Goal: Find specific page/section: Find specific page/section

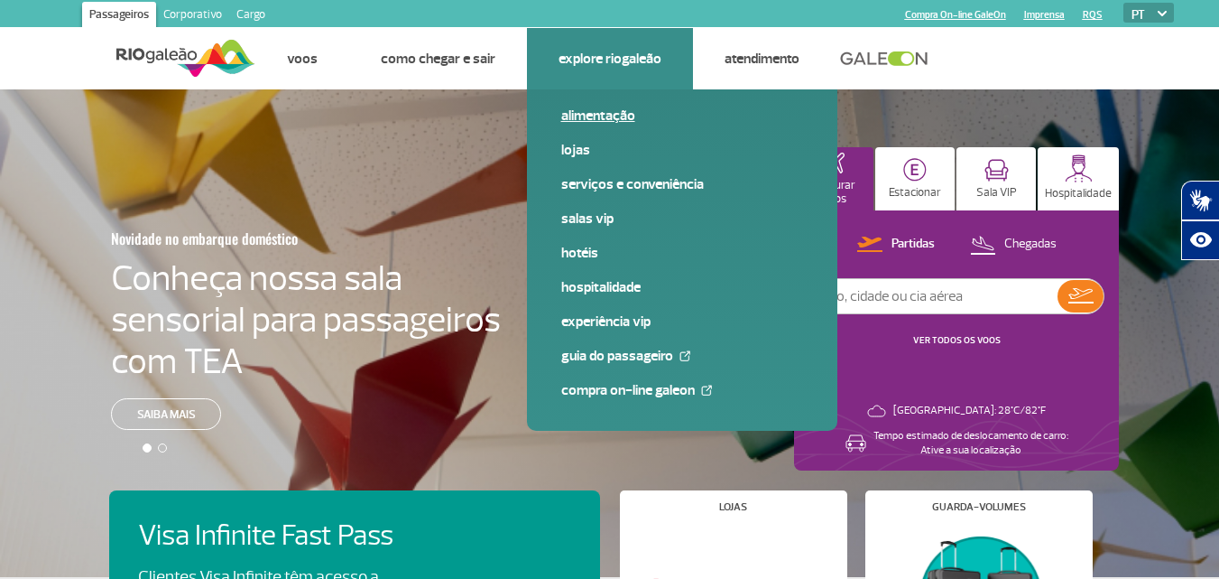
click at [593, 117] on link "Alimentação" at bounding box center [682, 116] width 242 height 20
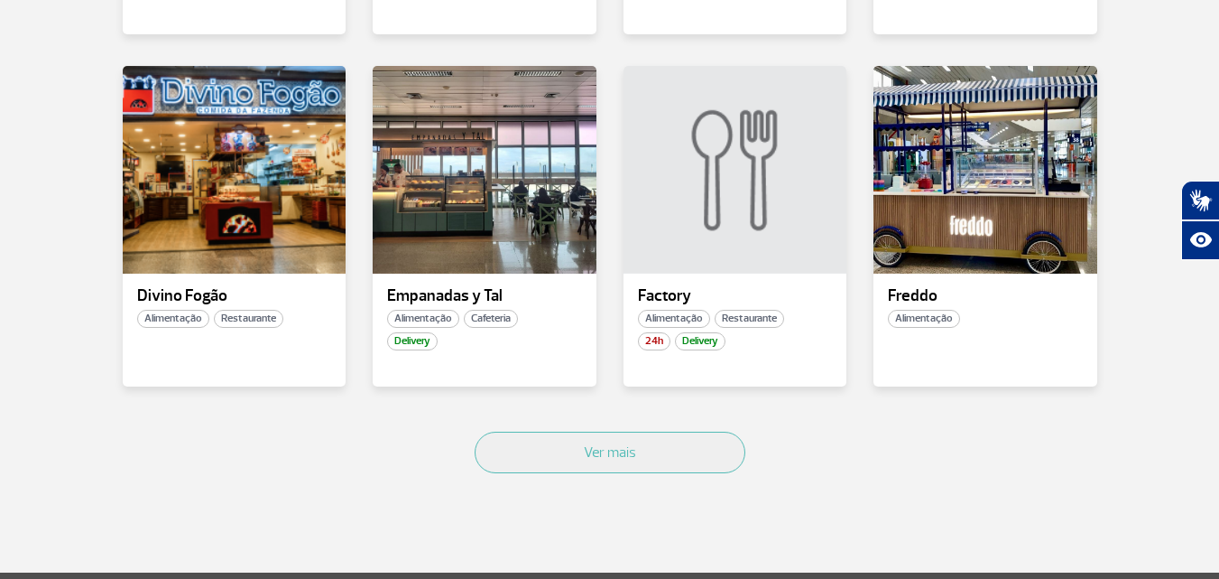
scroll to position [1221, 0]
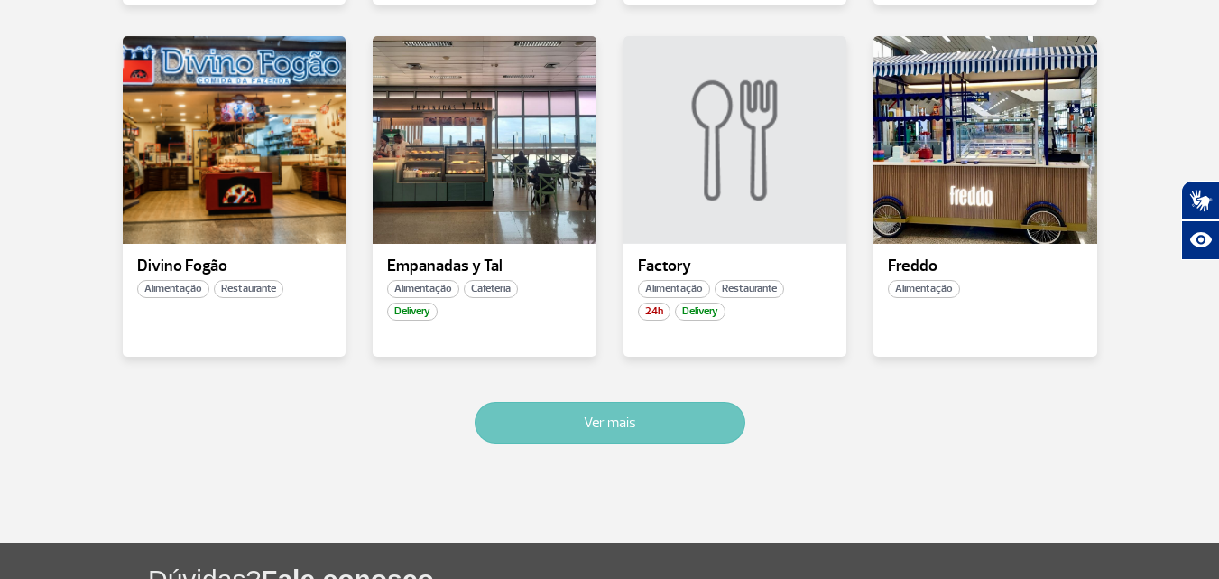
click at [585, 418] on button "Ver mais" at bounding box center [610, 423] width 271 height 42
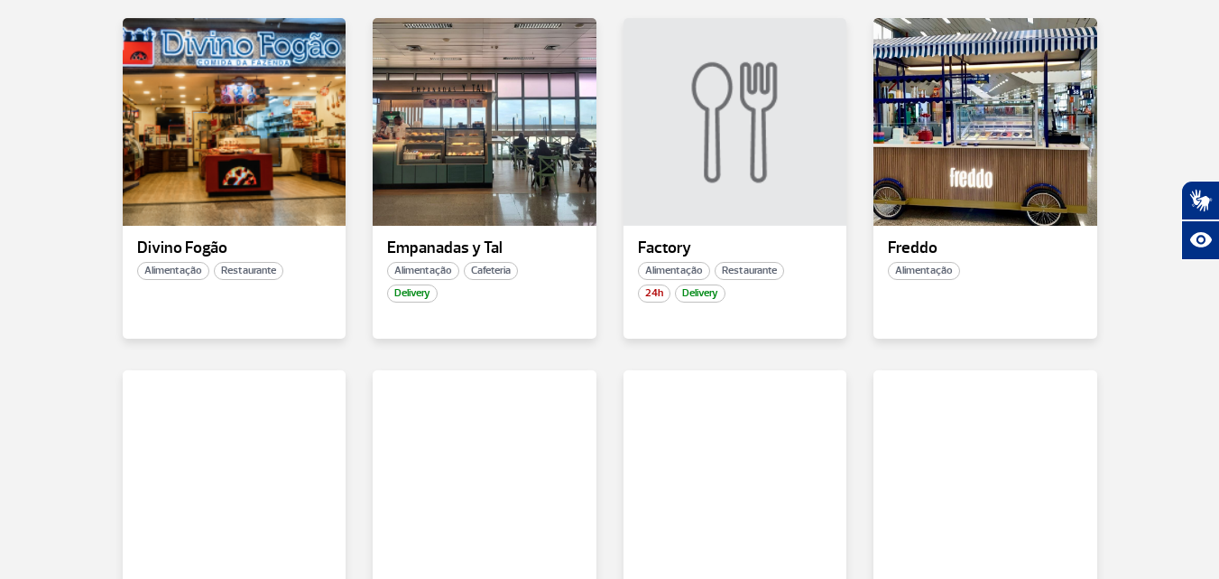
scroll to position [2300, 0]
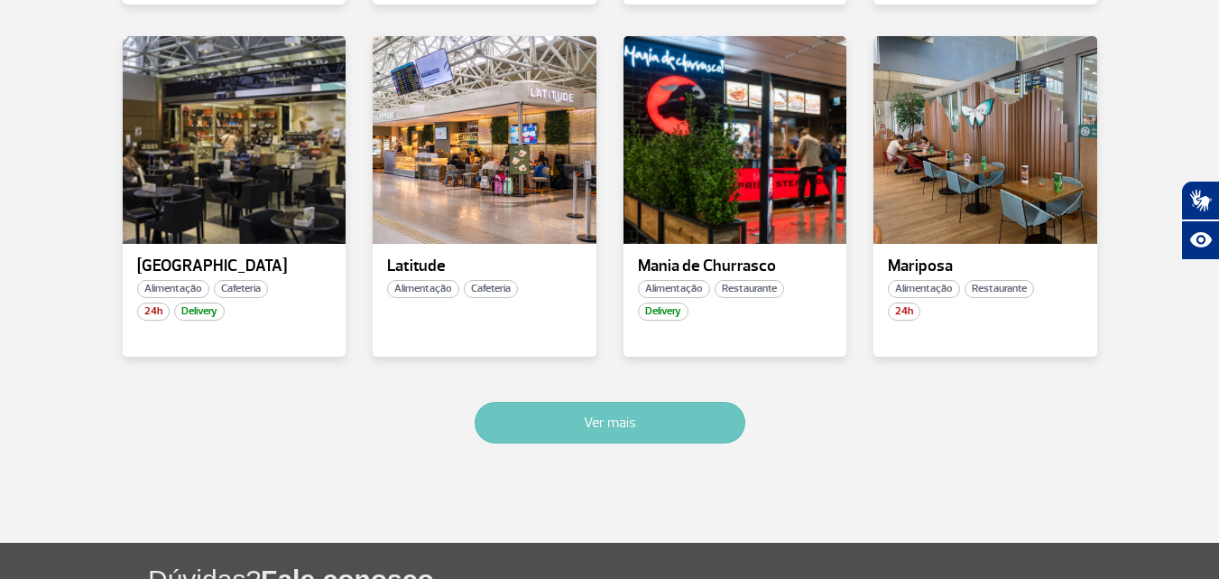
click at [587, 419] on button "Ver mais" at bounding box center [610, 423] width 271 height 42
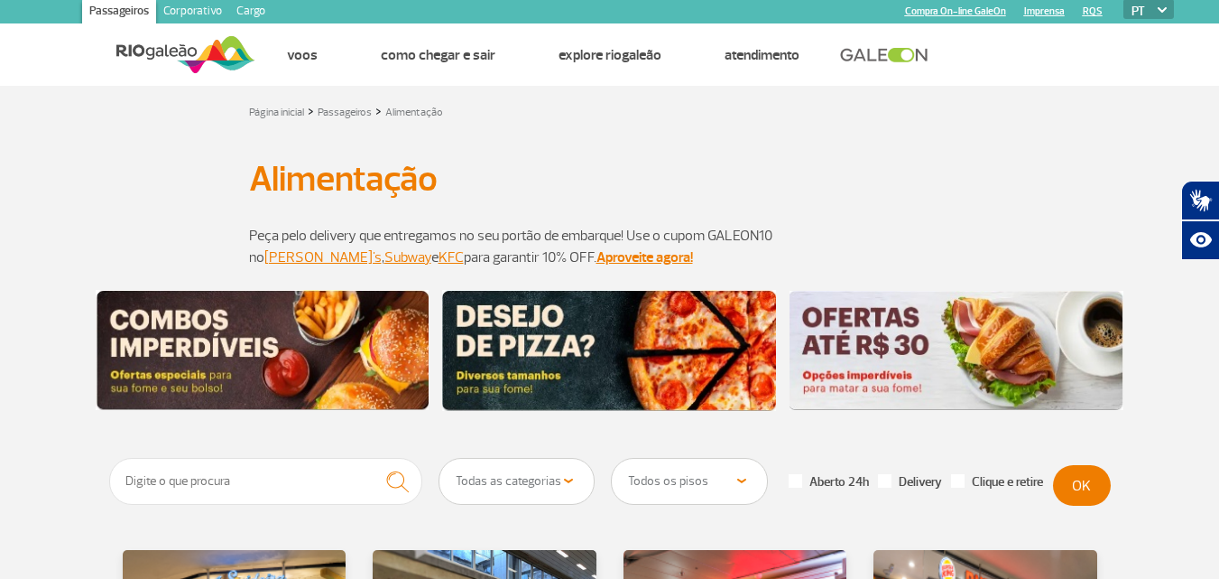
scroll to position [0, 0]
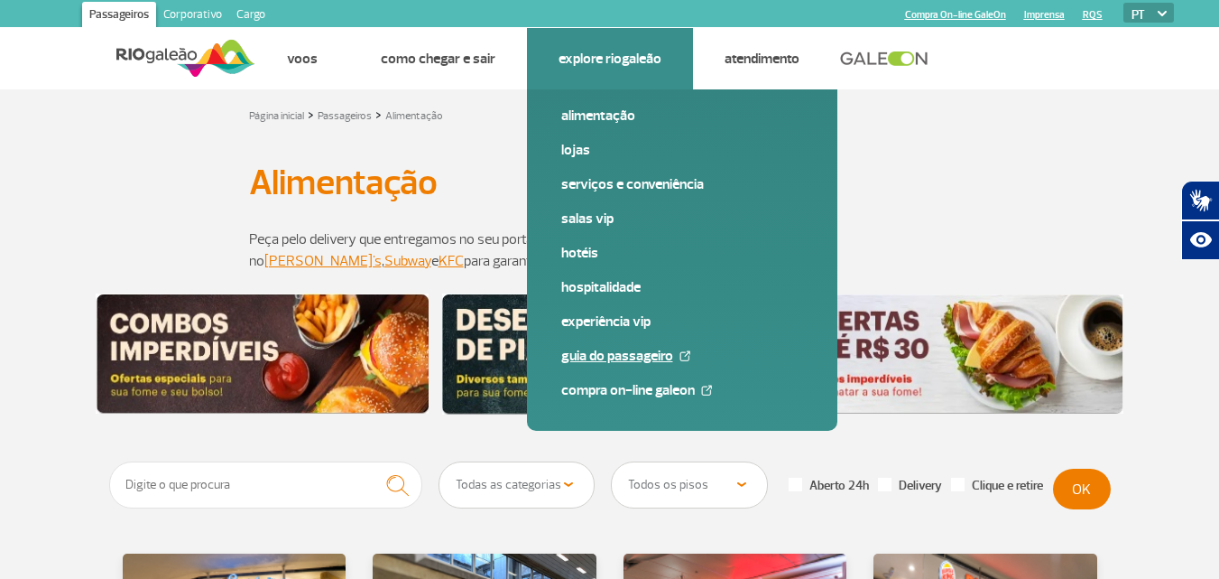
click at [577, 358] on link "Guia do Passageiro" at bounding box center [682, 356] width 242 height 20
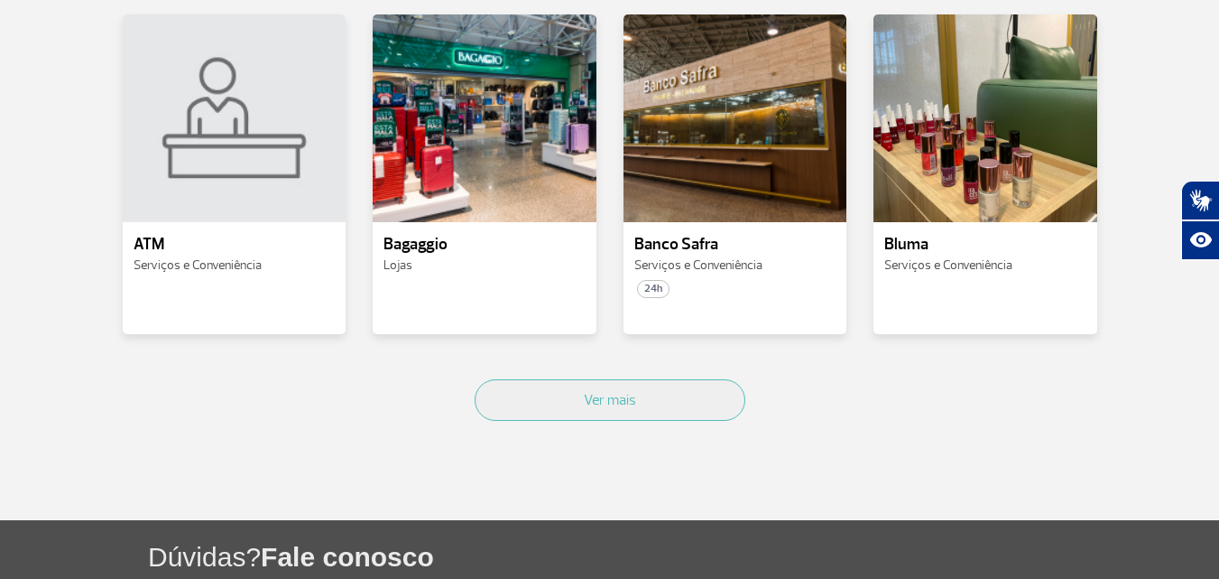
scroll to position [945, 0]
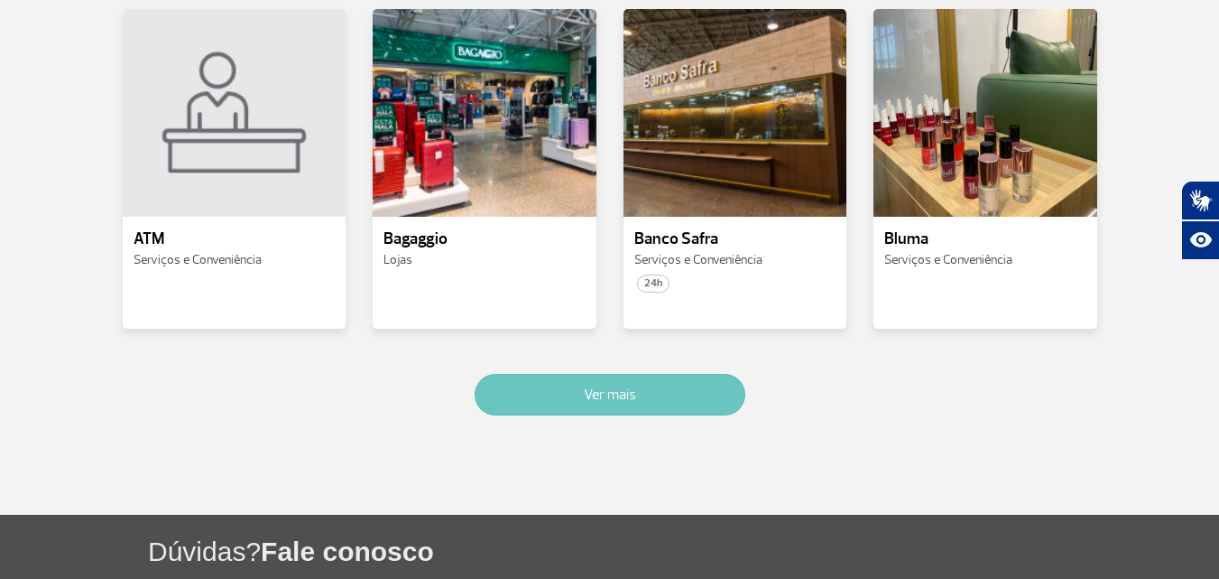
click at [579, 395] on button "Ver mais" at bounding box center [610, 395] width 271 height 42
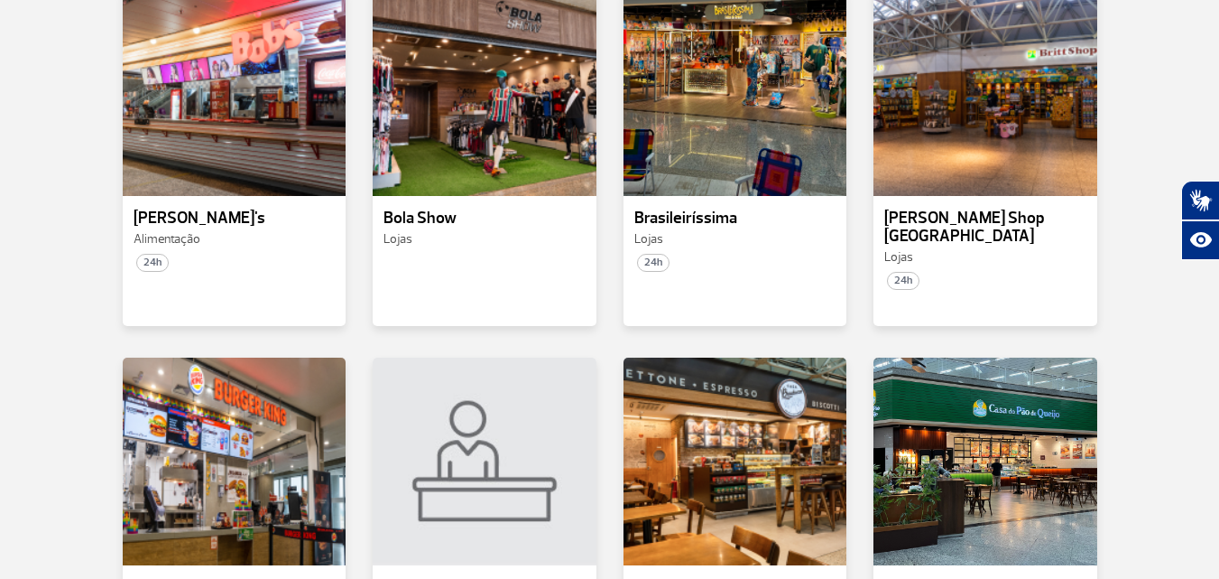
scroll to position [1998, 0]
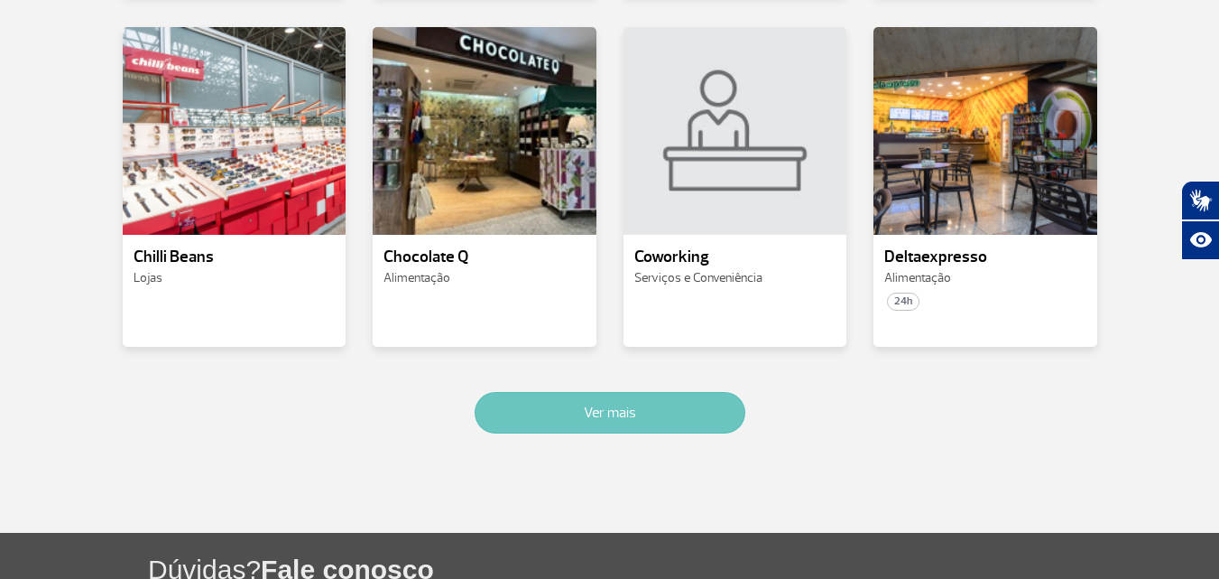
click at [579, 395] on button "Ver mais" at bounding box center [610, 413] width 271 height 42
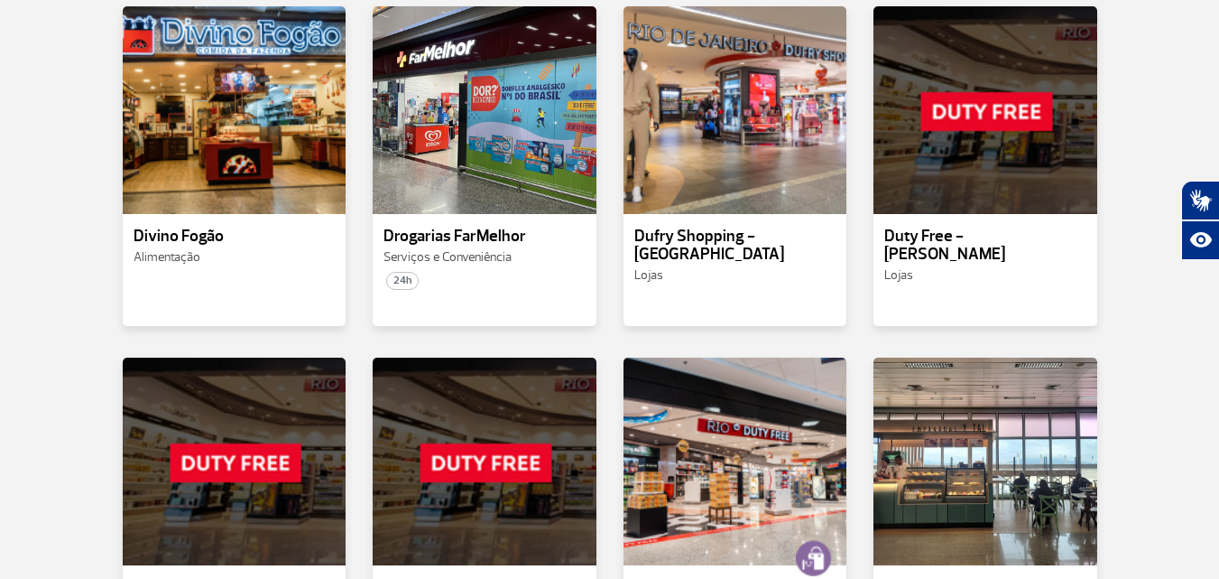
scroll to position [3052, 0]
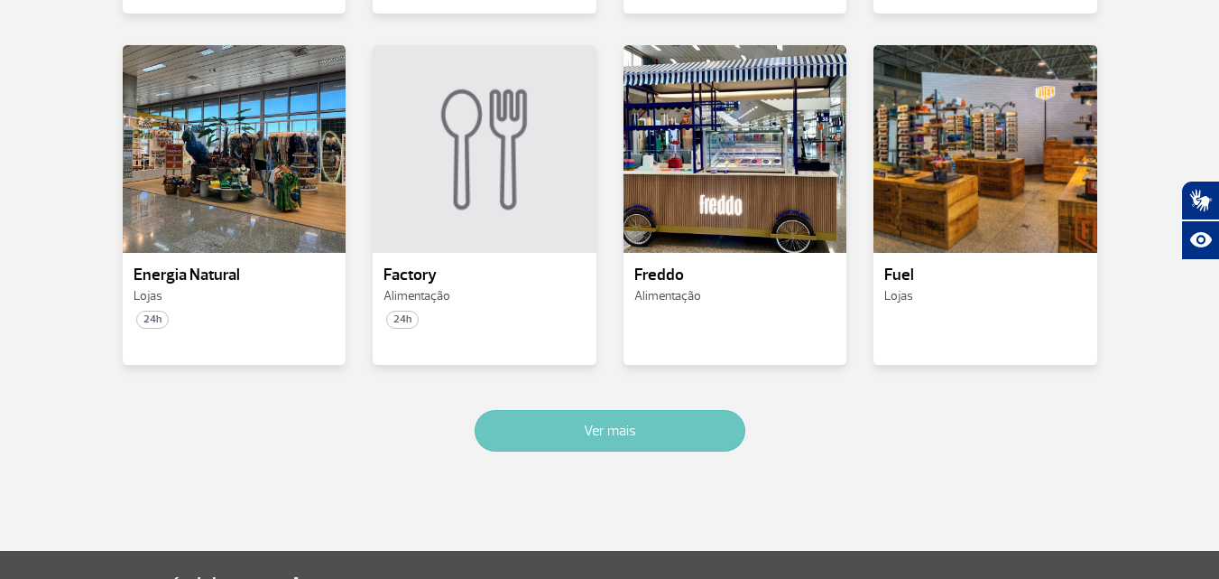
click at [579, 410] on button "Ver mais" at bounding box center [610, 431] width 271 height 42
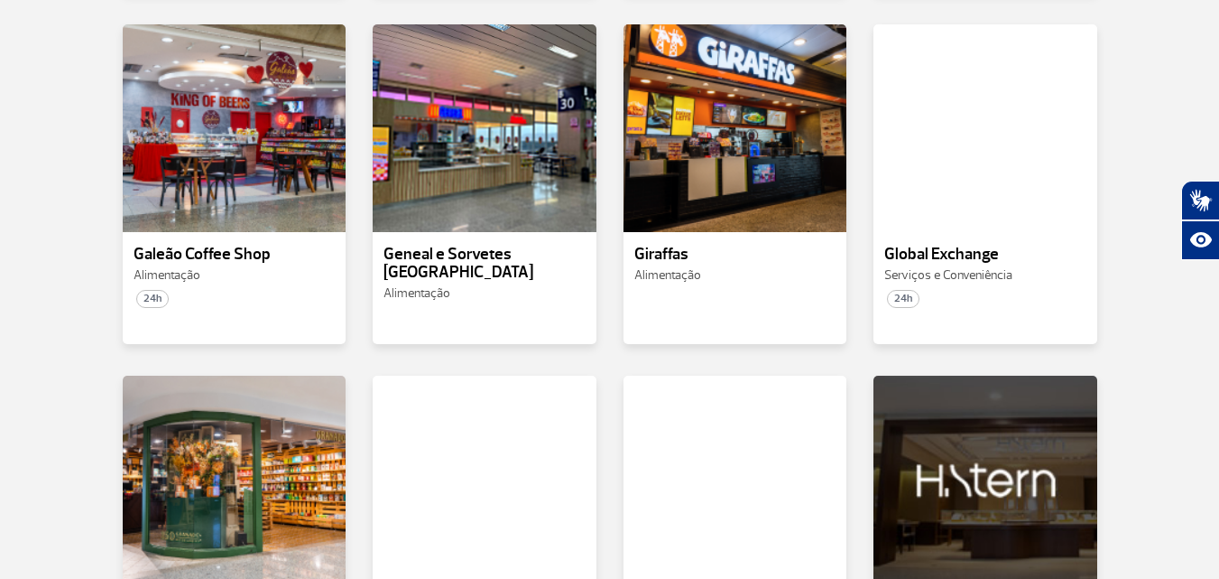
scroll to position [4105, 0]
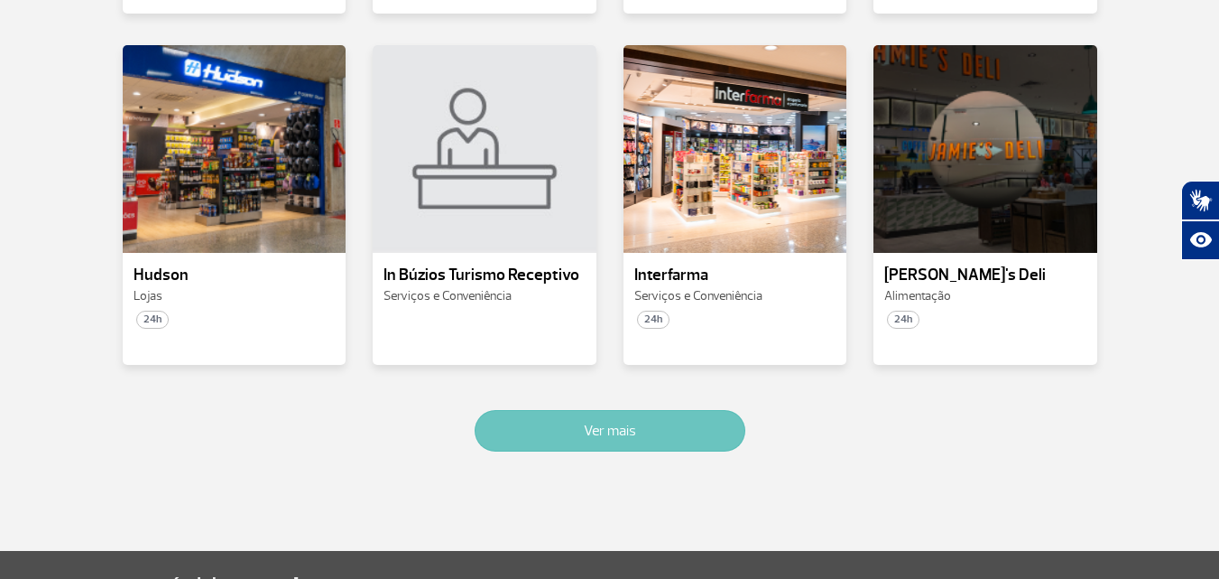
click at [579, 410] on button "Ver mais" at bounding box center [610, 431] width 271 height 42
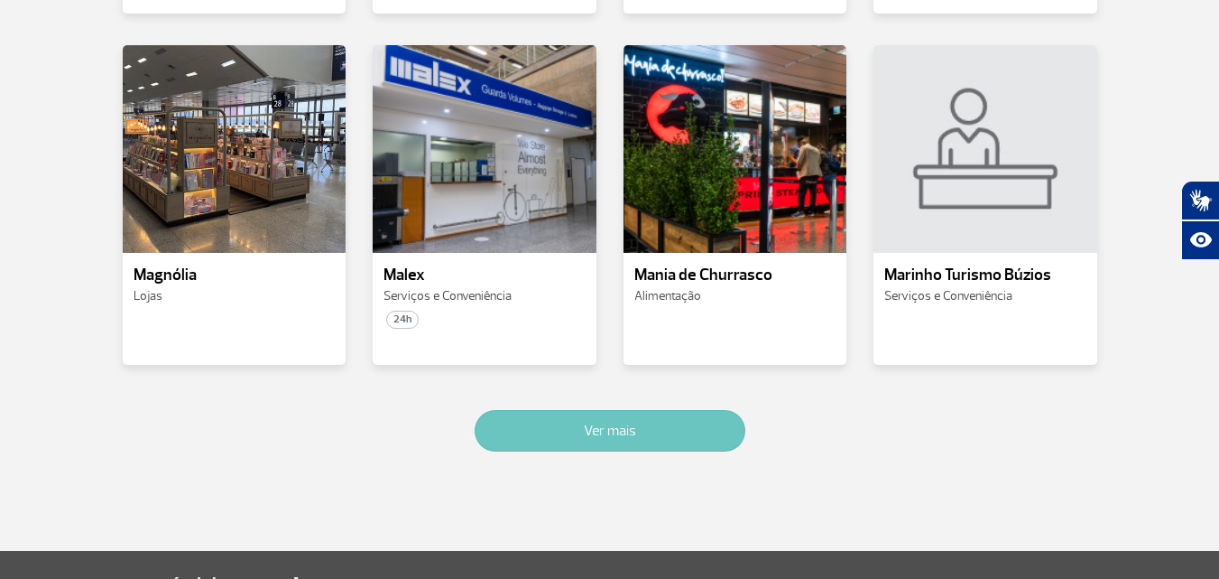
click at [579, 410] on button "Ver mais" at bounding box center [610, 431] width 271 height 42
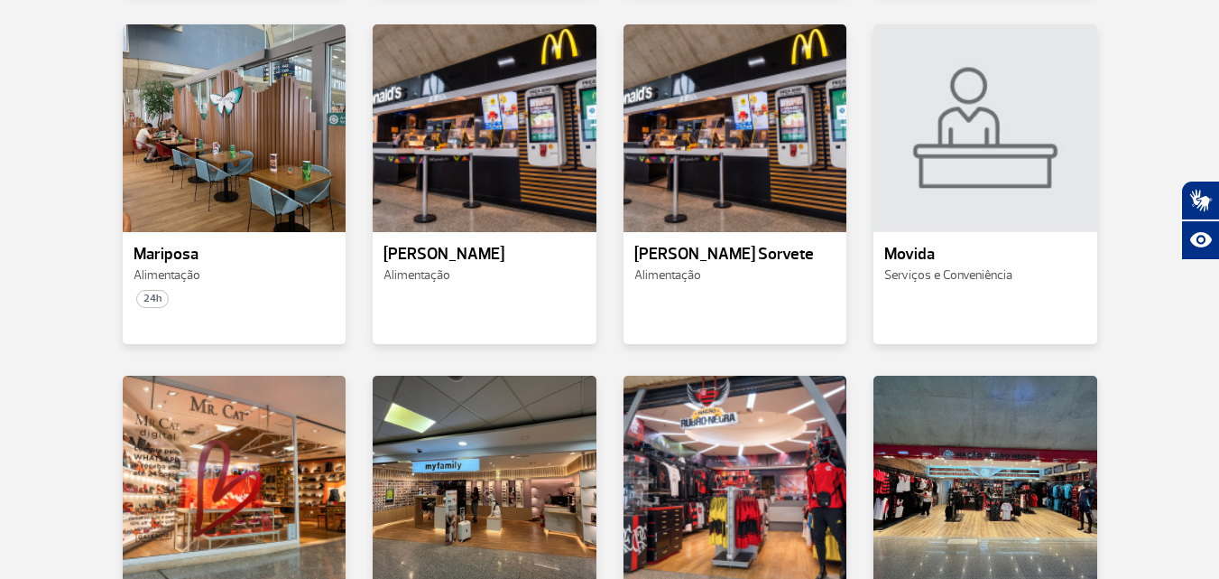
scroll to position [6207, 0]
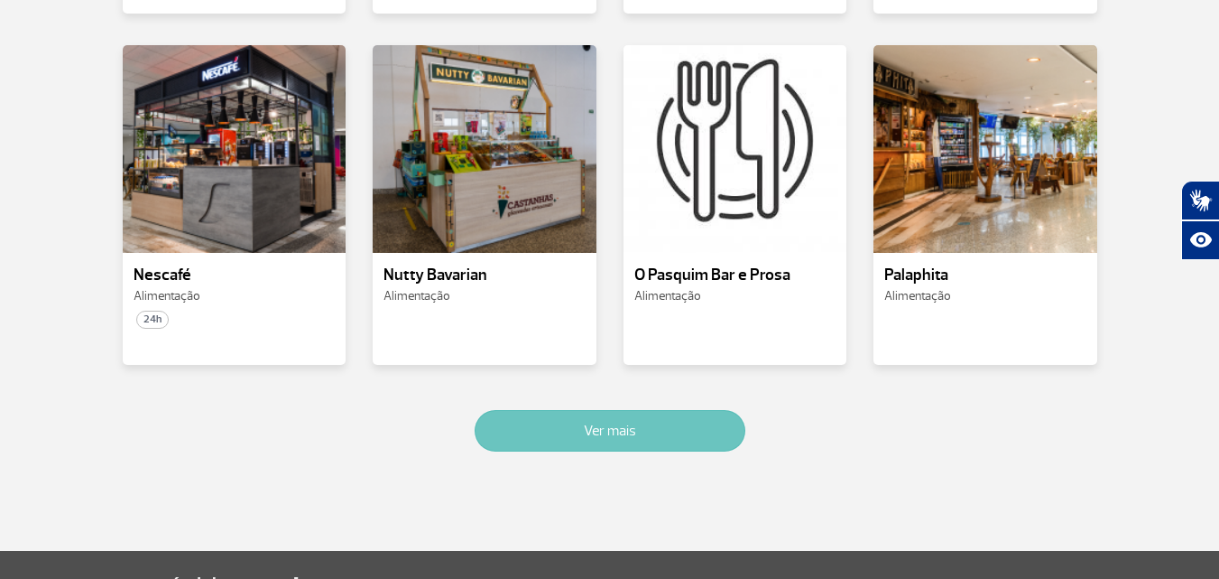
click at [579, 410] on button "Ver mais" at bounding box center [610, 431] width 271 height 42
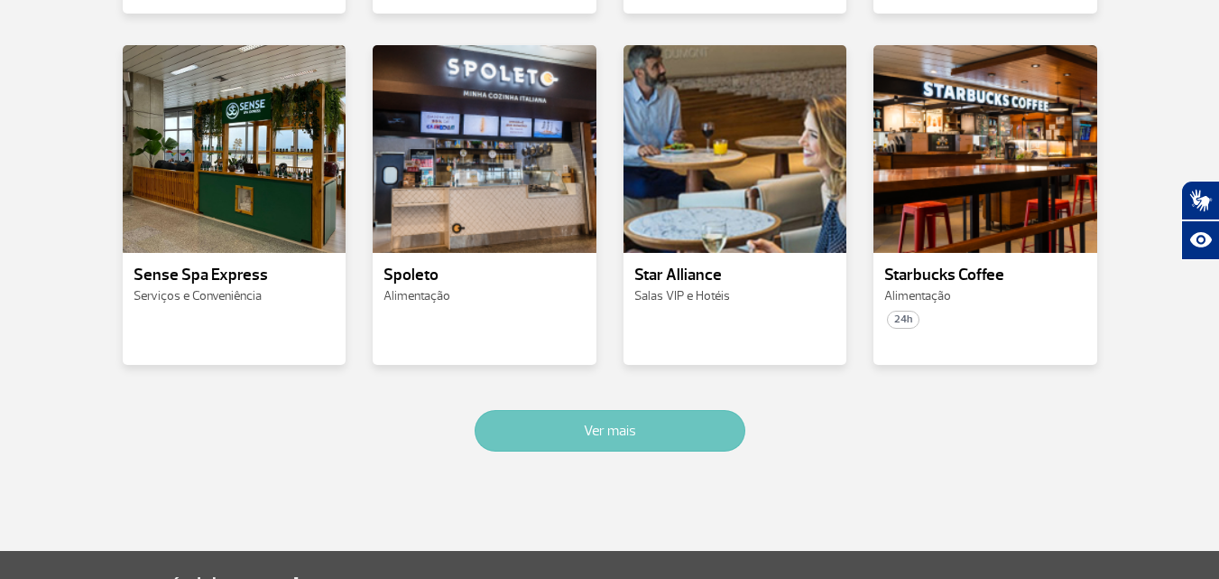
click at [579, 410] on button "Ver mais" at bounding box center [610, 431] width 271 height 42
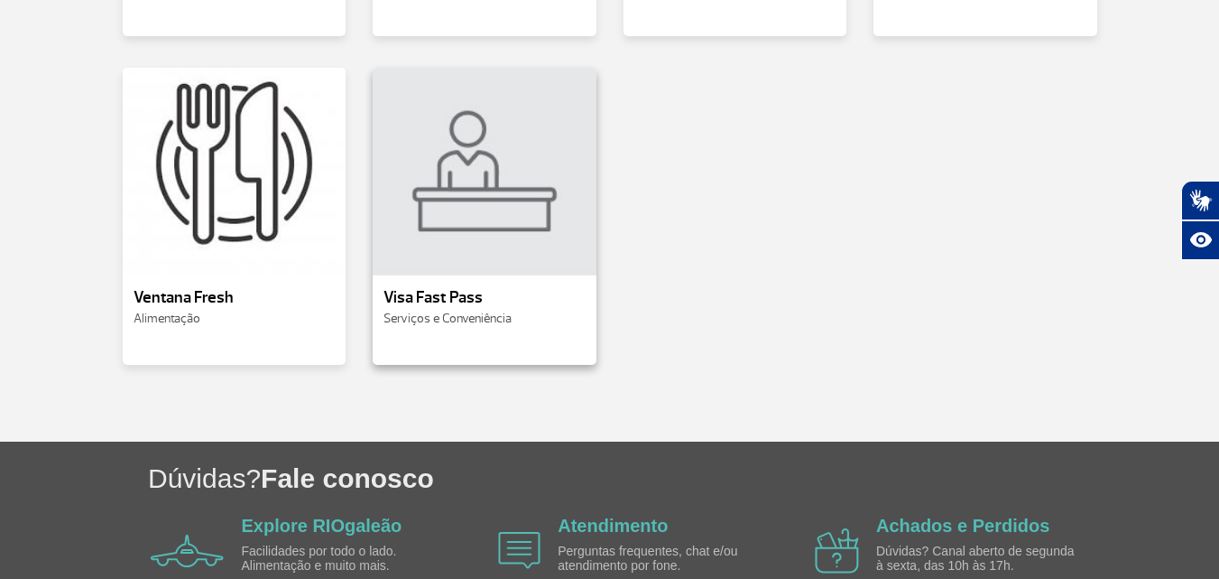
click at [472, 289] on p "Visa Fast Pass" at bounding box center [485, 298] width 202 height 18
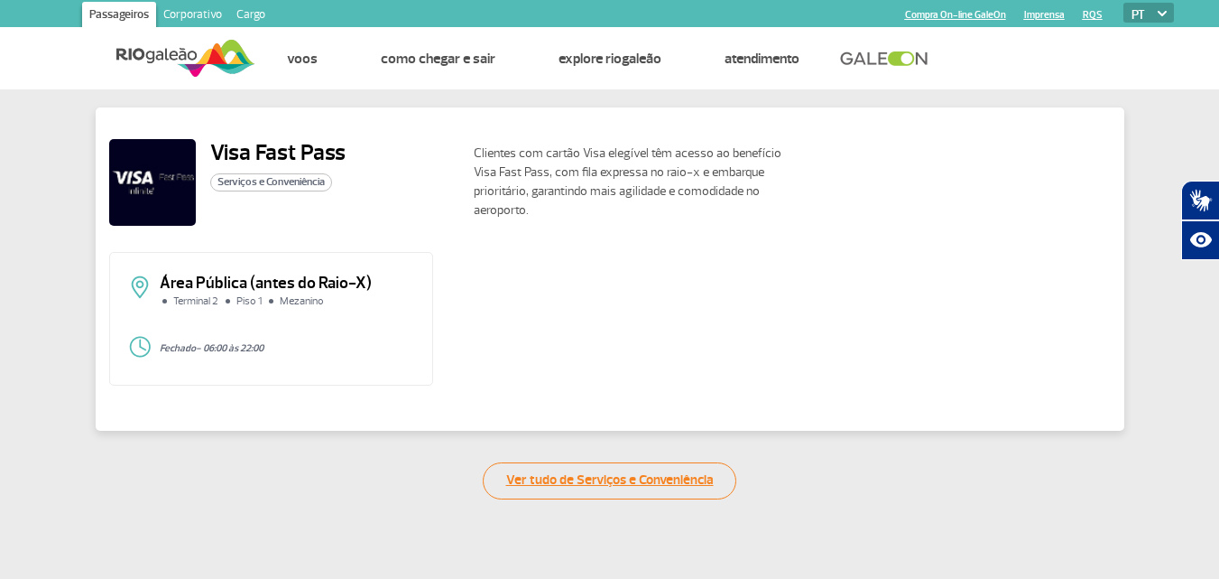
click at [592, 473] on link "Ver tudo de Serviços e Conveniência" at bounding box center [610, 480] width 254 height 37
